Goal: Transaction & Acquisition: Download file/media

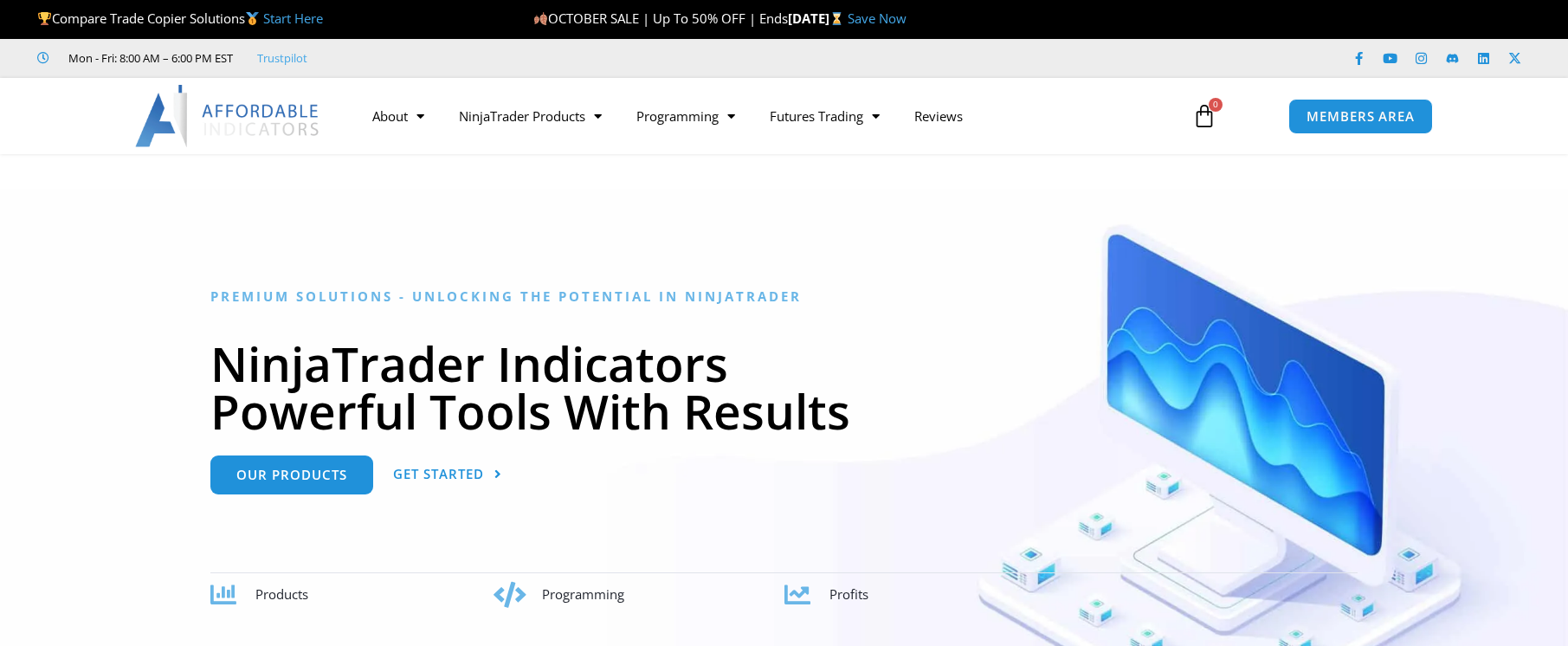
click at [1380, 123] on span "MEMBERS AREA" at bounding box center [1360, 116] width 108 height 13
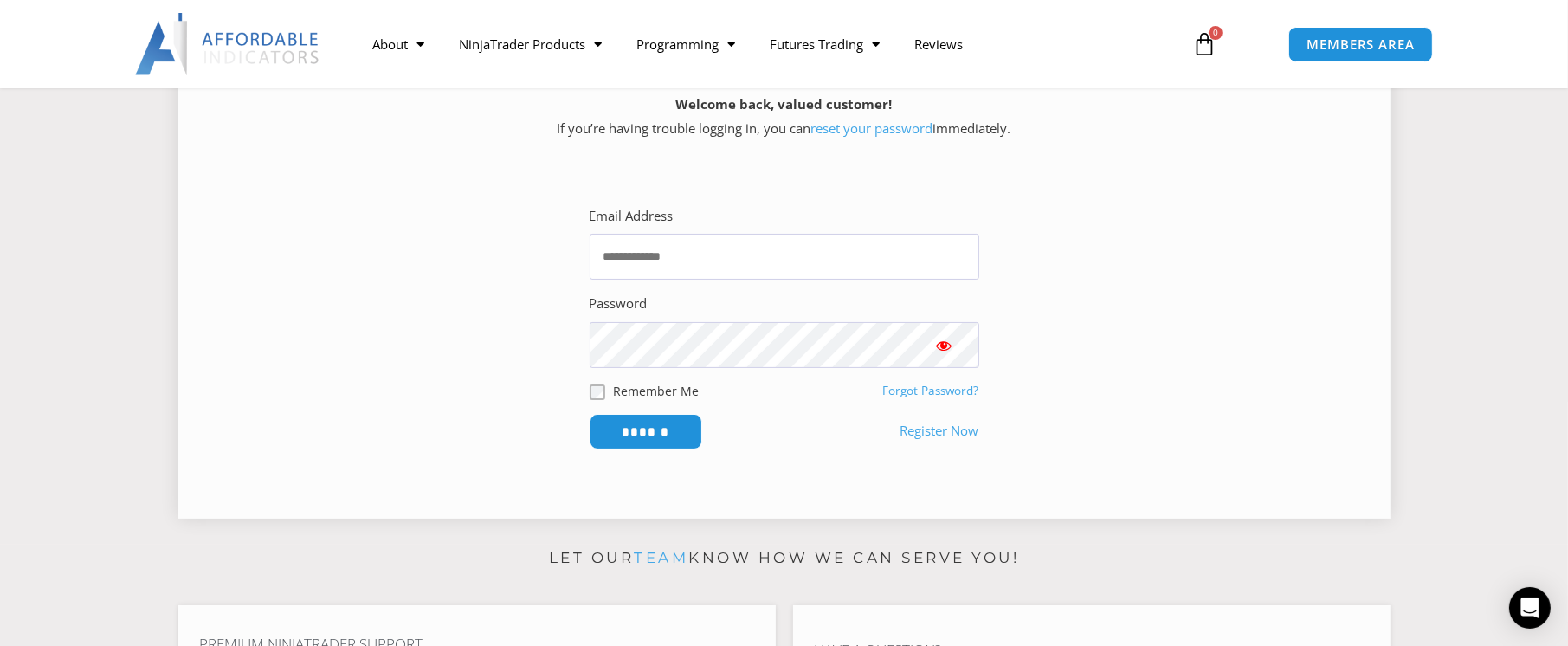
scroll to position [260, 0]
type input "**********"
click at [673, 425] on input "******" at bounding box center [645, 431] width 119 height 37
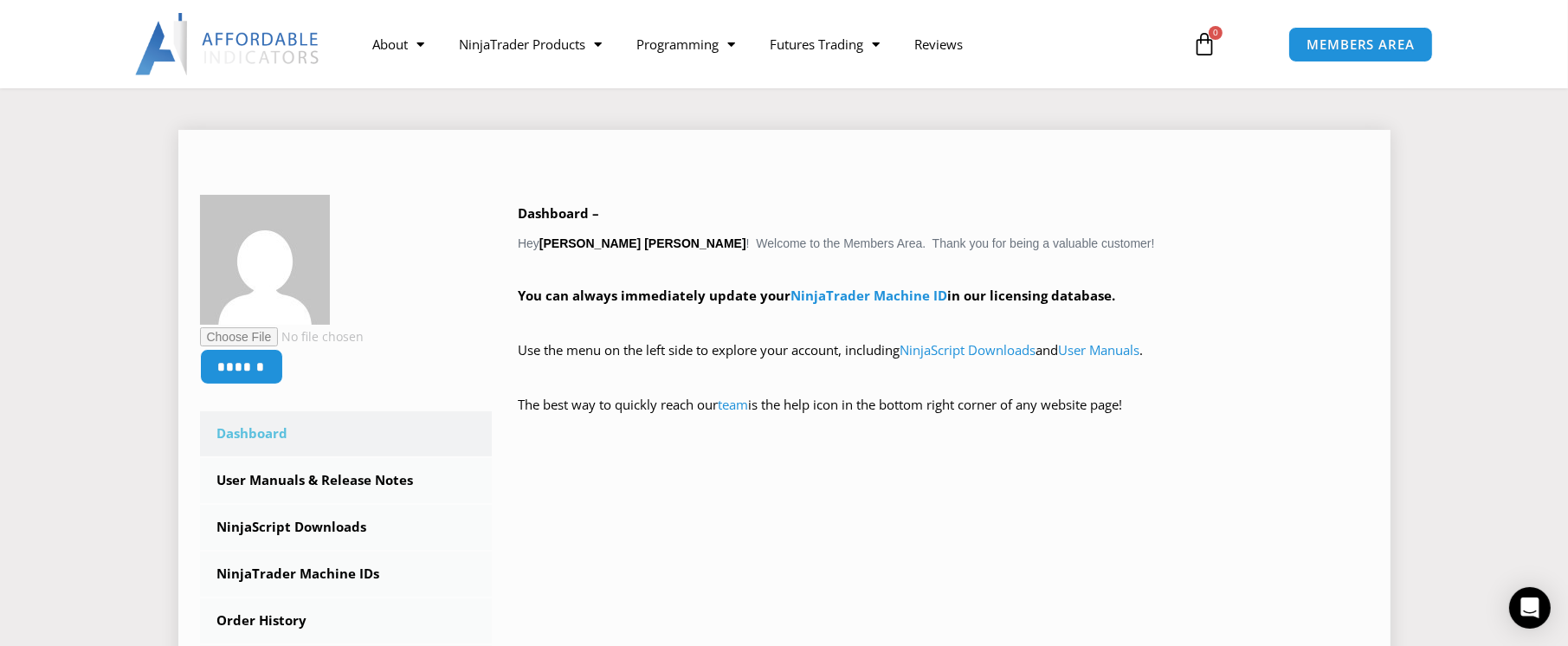
scroll to position [173, 0]
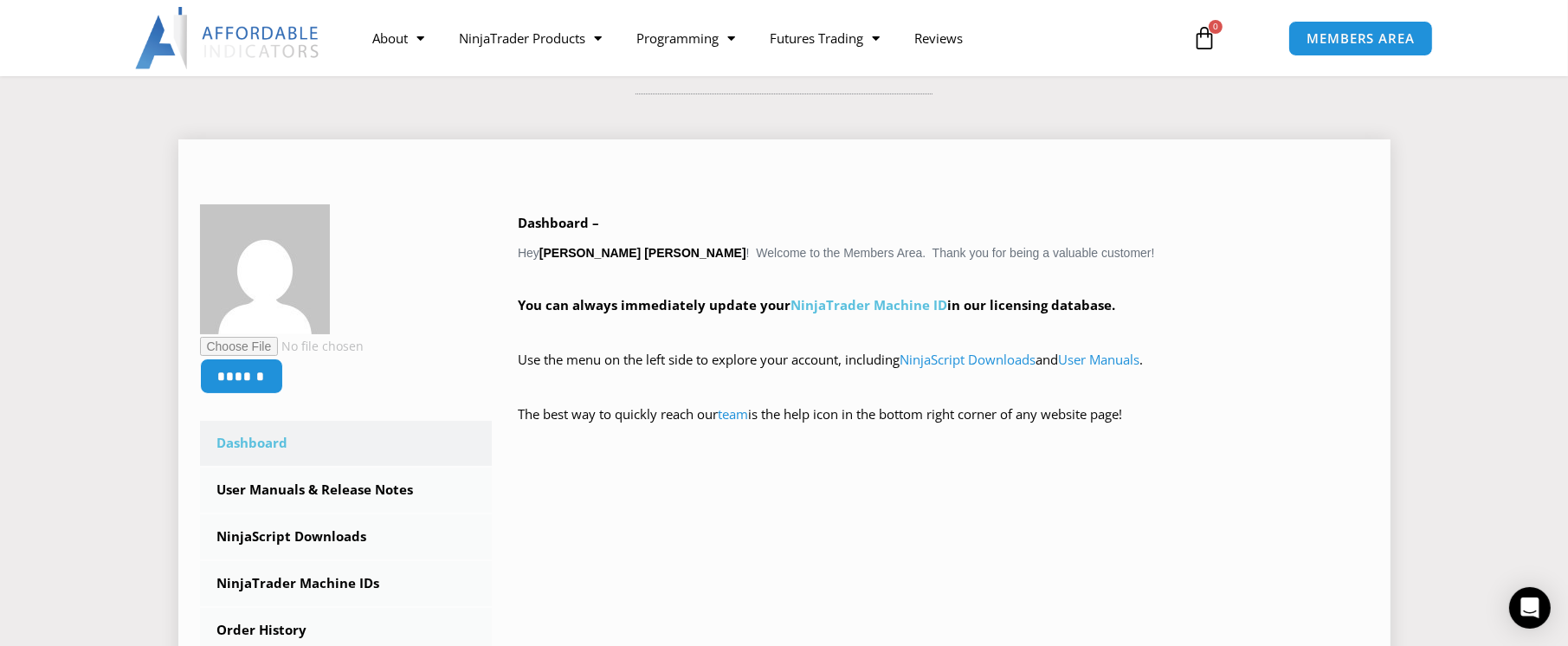
click at [879, 306] on link "NinjaTrader Machine ID" at bounding box center [869, 304] width 157 height 17
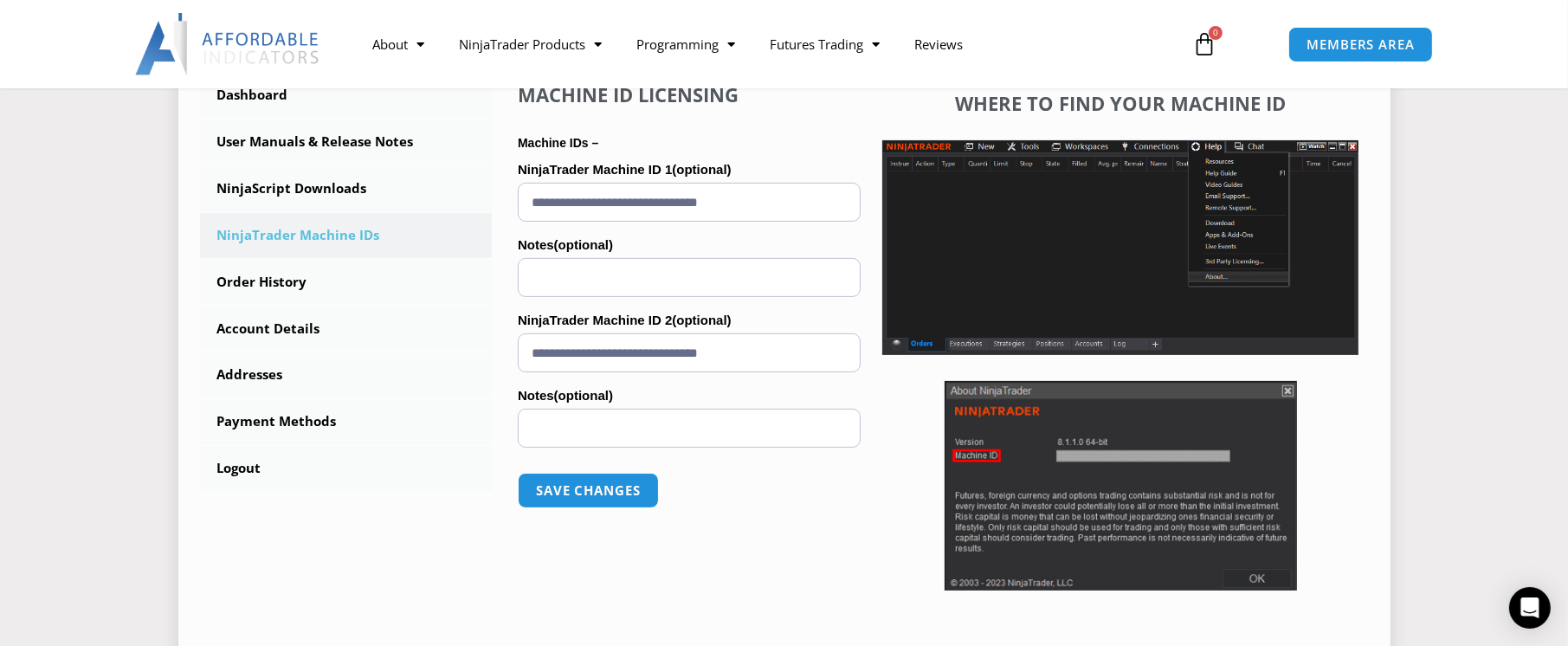
scroll to position [433, 0]
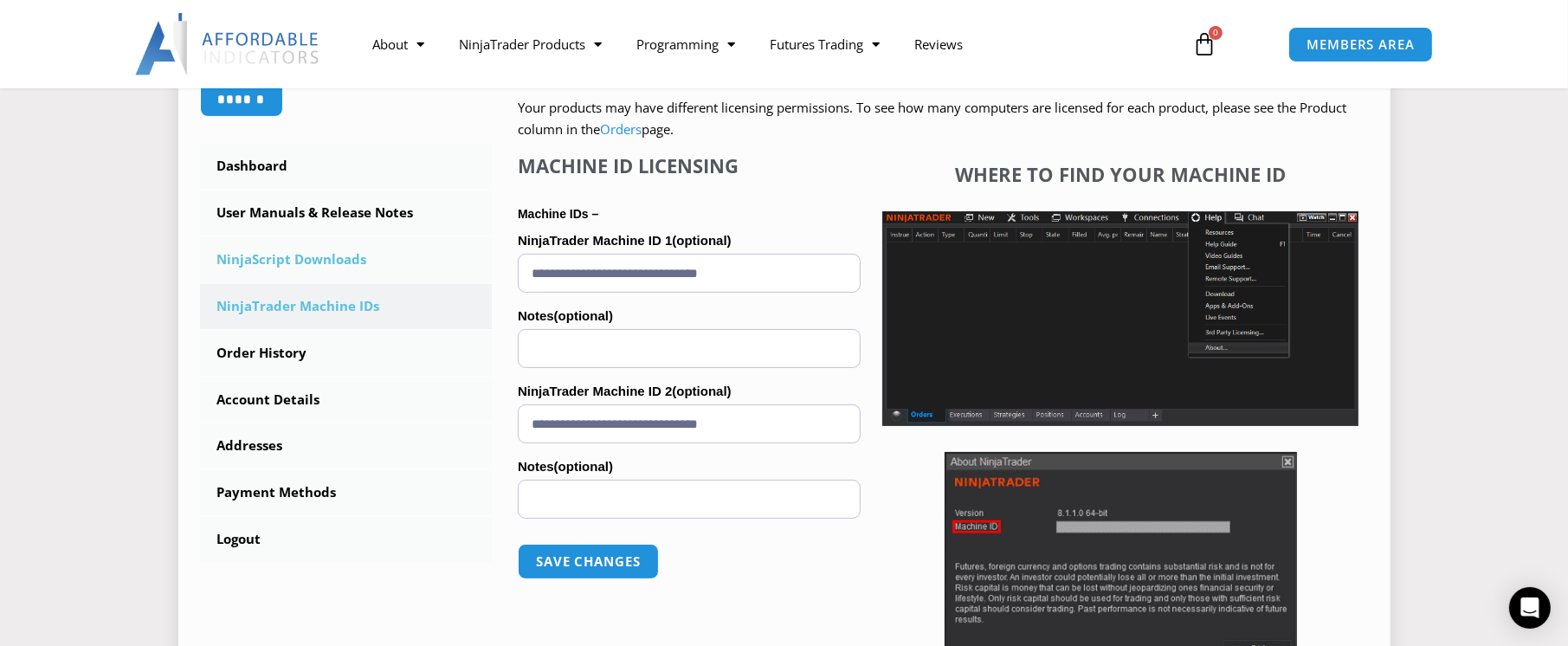
click at [295, 268] on link "NinjaScript Downloads" at bounding box center [346, 260] width 293 height 45
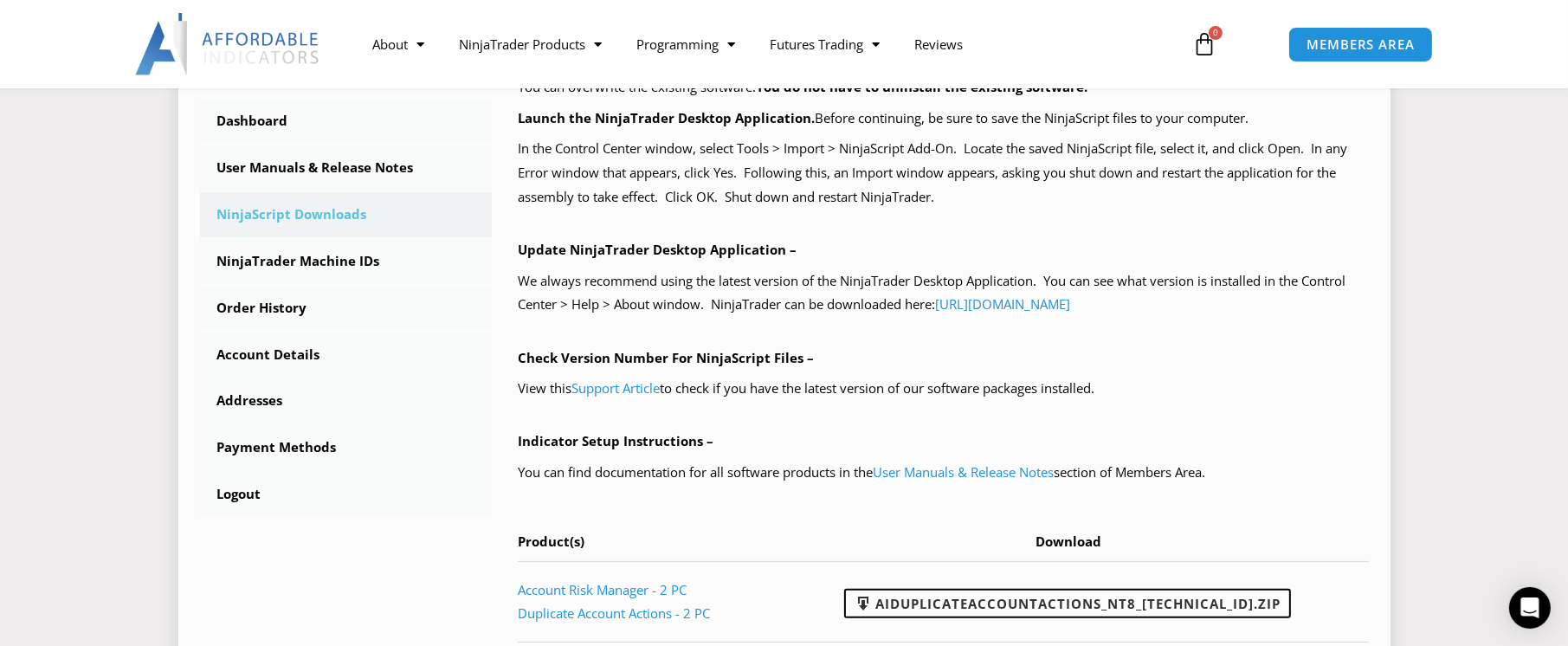
scroll to position [693, 0]
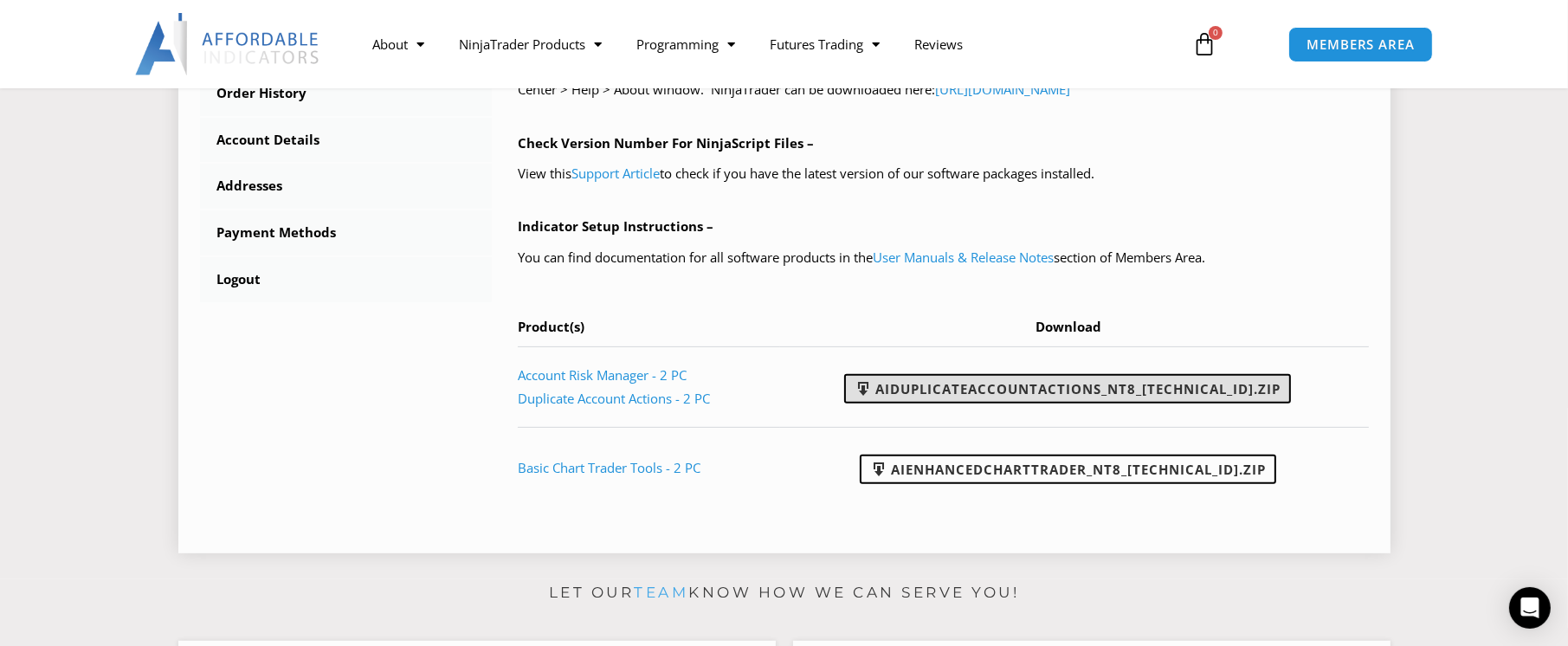
click at [1068, 389] on link "AIDuplicateAccountActions_NT8_[TECHNICAL_ID].zip" at bounding box center [1067, 388] width 447 height 29
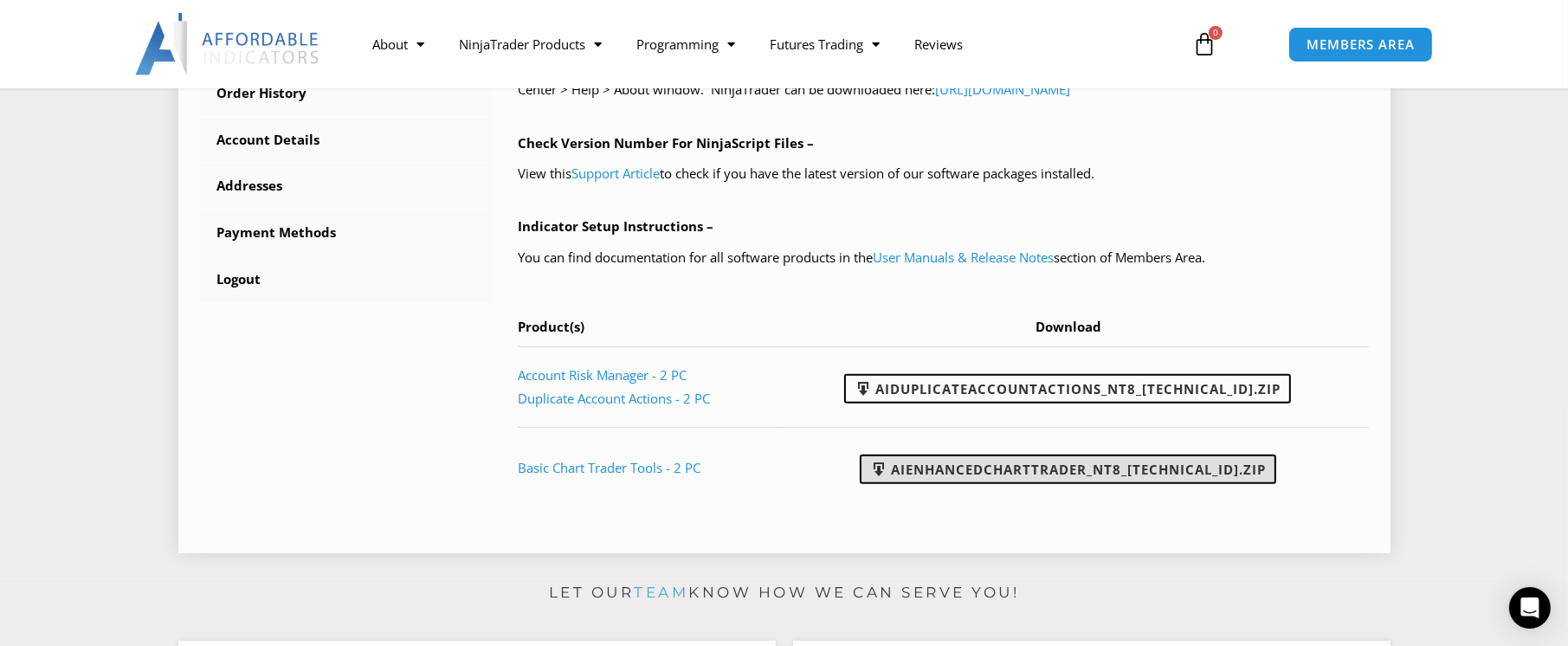
click at [1043, 465] on link "AIEnhancedChartTrader_NT8_[TECHNICAL_ID].zip" at bounding box center [1068, 469] width 417 height 29
